Goal: Information Seeking & Learning: Understand process/instructions

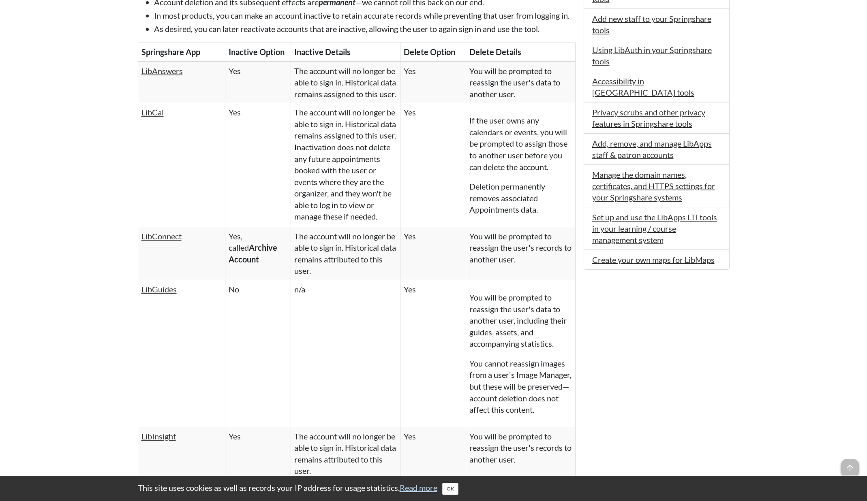
scroll to position [588, 0]
click at [162, 296] on link "LibGuides" at bounding box center [158, 291] width 35 height 10
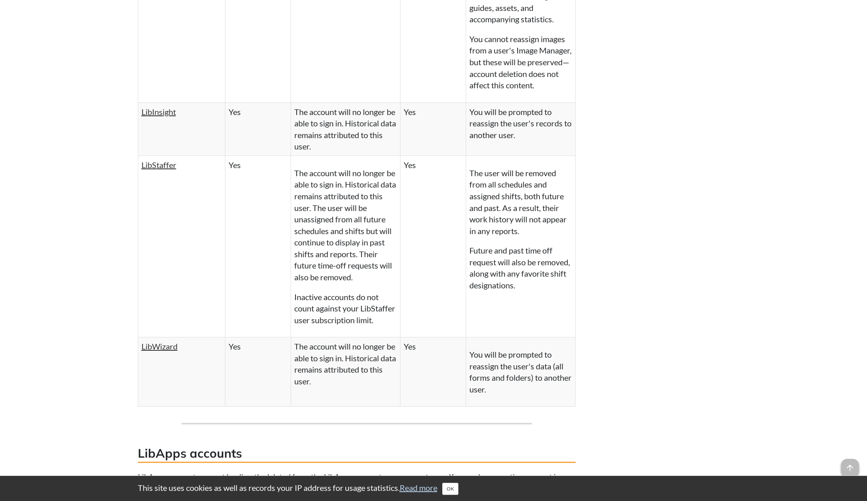
scroll to position [931, 0]
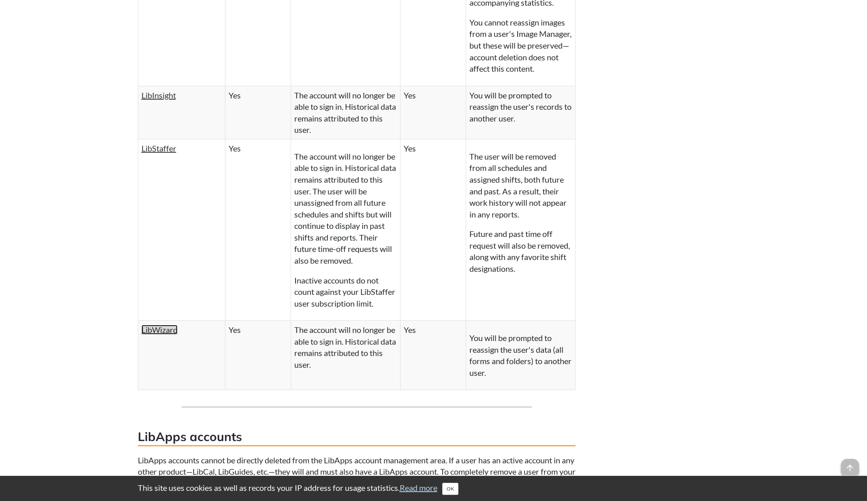
click at [169, 335] on link "LibWizard" at bounding box center [159, 330] width 36 height 10
